Goal: Transaction & Acquisition: Purchase product/service

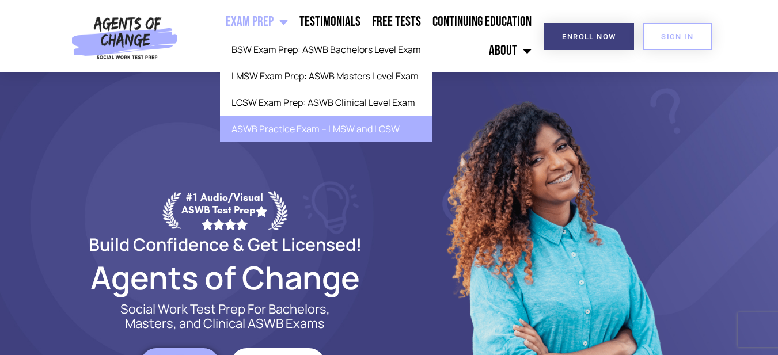
click at [303, 127] on link "ASWB Practice Exam – LMSW and LCSW" at bounding box center [326, 129] width 212 height 26
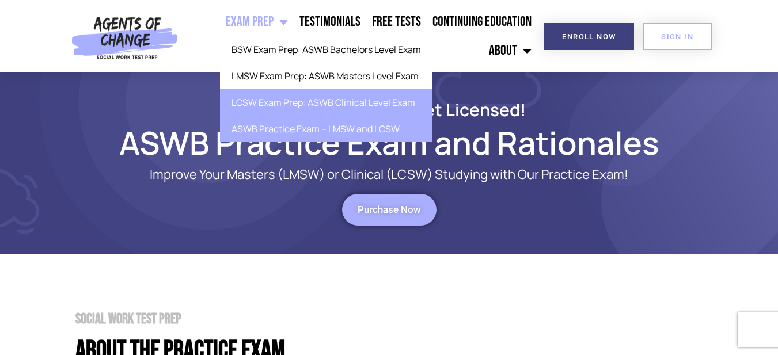
click at [296, 93] on link "LCSW Exam Prep: ASWB Clinical Level Exam" at bounding box center [326, 102] width 212 height 26
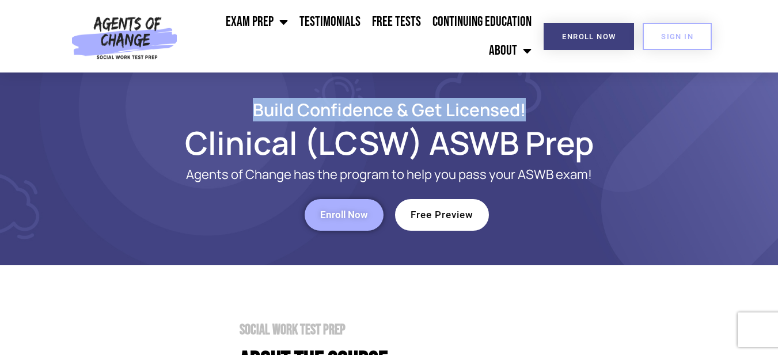
drag, startPoint x: 777, startPoint y: 27, endPoint x: 774, endPoint y: 74, distance: 47.3
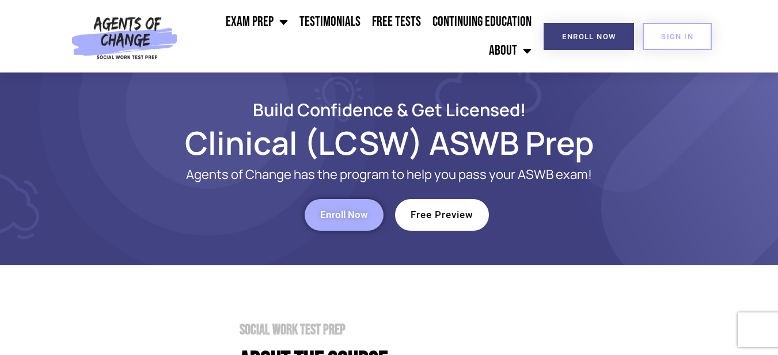
drag, startPoint x: 774, startPoint y: 74, endPoint x: 746, endPoint y: 146, distance: 77.5
click at [746, 146] on section "Build Confidence & Get Licensed! Clinical (LCSW) ASWB Prep Agents of Change has…" at bounding box center [389, 169] width 778 height 193
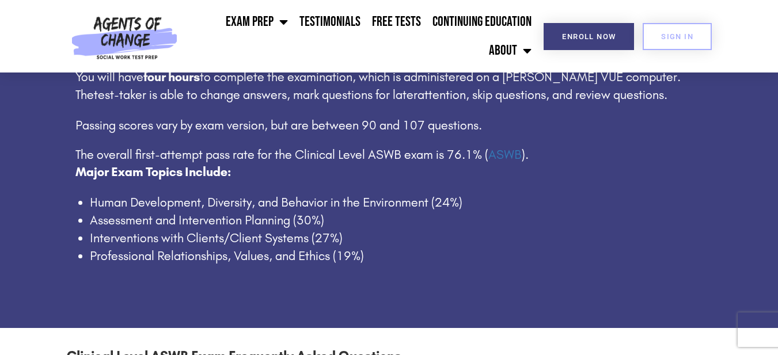
scroll to position [777, 0]
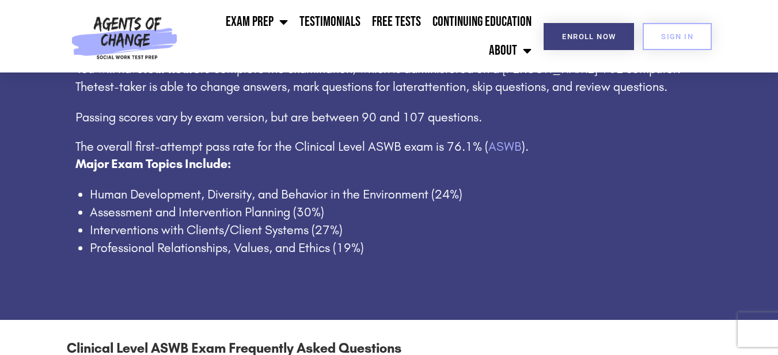
click at [509, 150] on link "ASWB" at bounding box center [504, 146] width 33 height 15
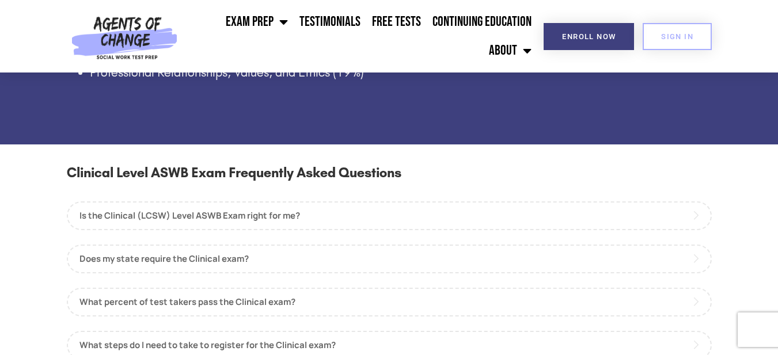
scroll to position [1078, 0]
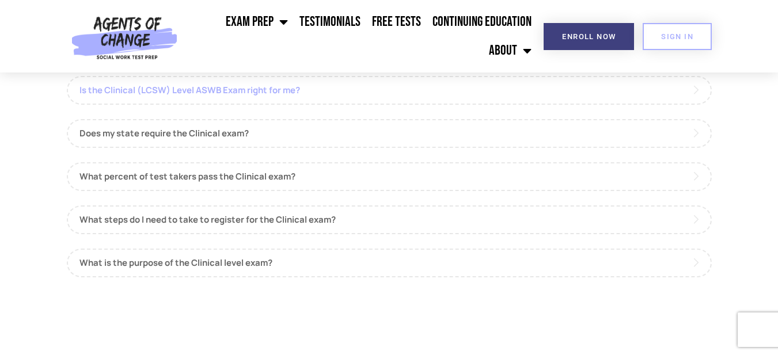
click at [326, 102] on link "Is the Clinical (LCSW) Level ASWB Exam right for me?" at bounding box center [389, 90] width 645 height 29
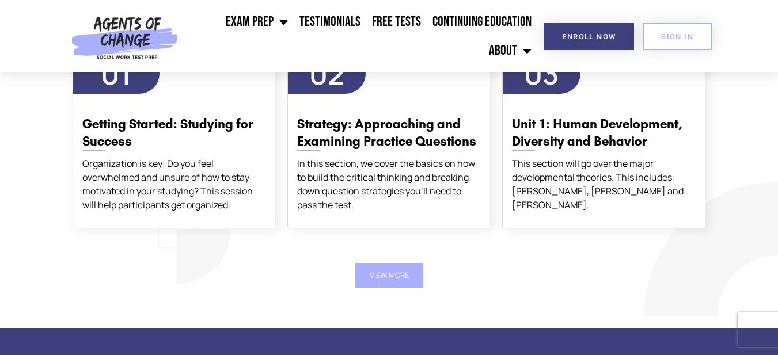
scroll to position [2217, 0]
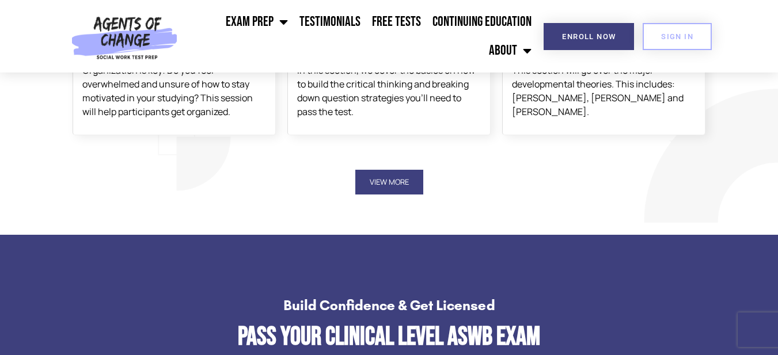
click at [391, 178] on button "View More" at bounding box center [389, 182] width 68 height 25
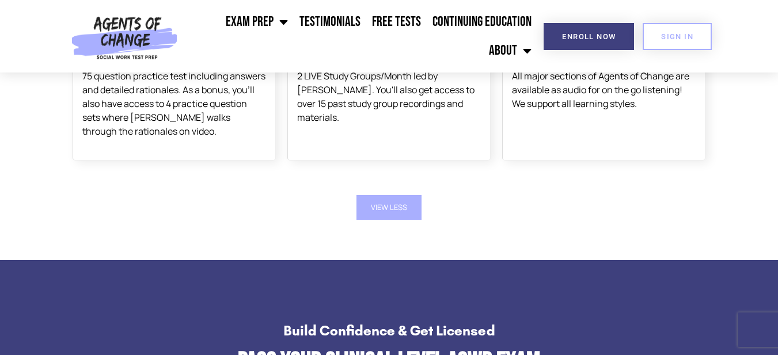
scroll to position [1063, 0]
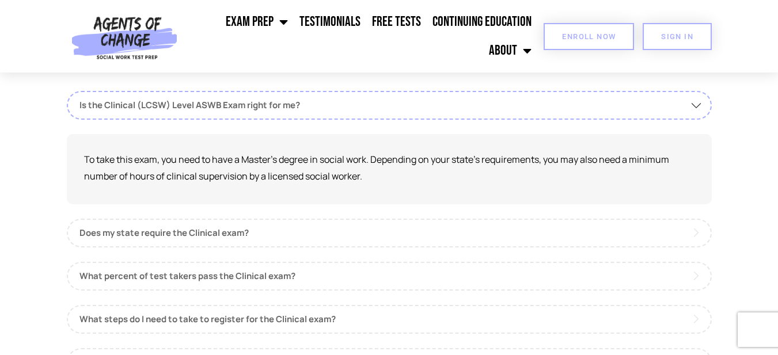
click at [609, 37] on span "Enroll Now" at bounding box center [589, 36] width 54 height 7
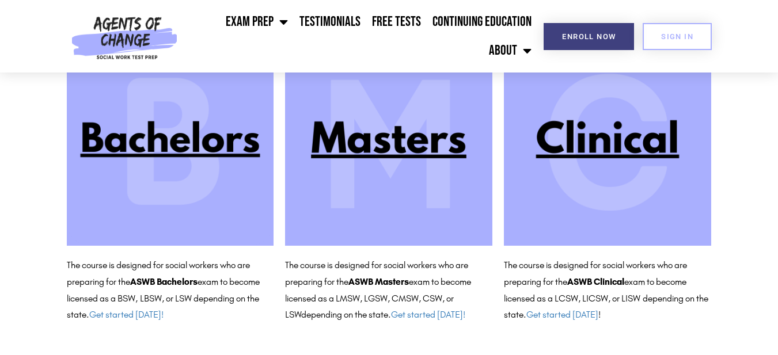
scroll to position [153, 0]
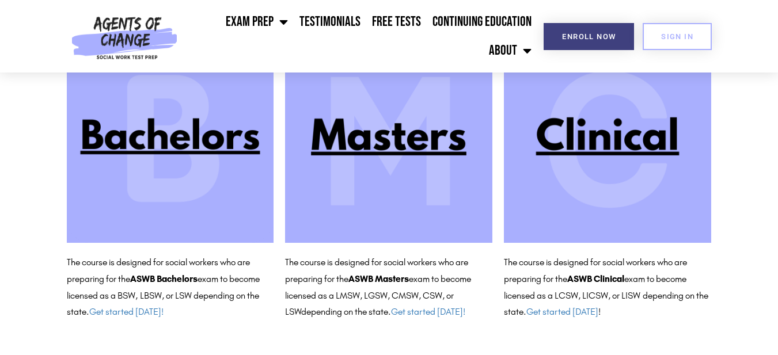
click at [622, 153] on img at bounding box center [607, 139] width 207 height 207
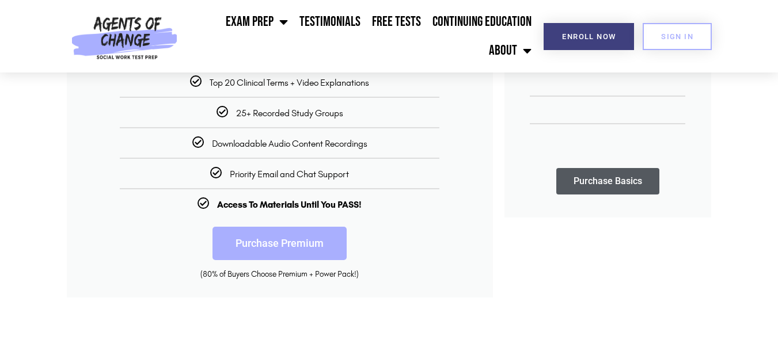
scroll to position [379, 0]
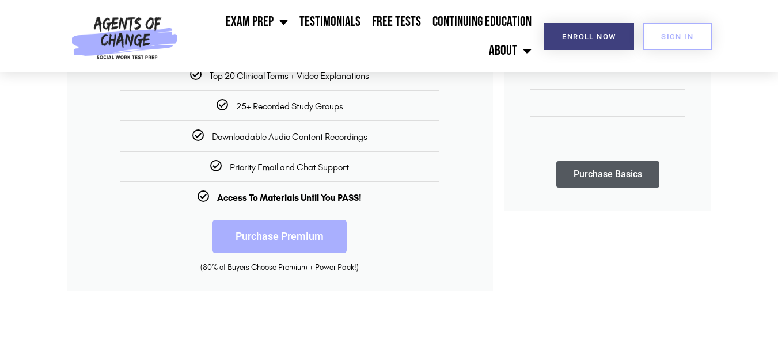
click at [639, 170] on link "Purchase Basics" at bounding box center [607, 174] width 103 height 26
